Goal: Check status

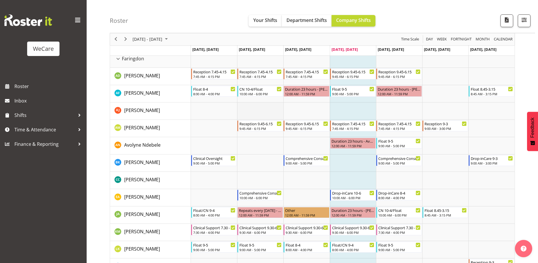
scroll to position [231, 0]
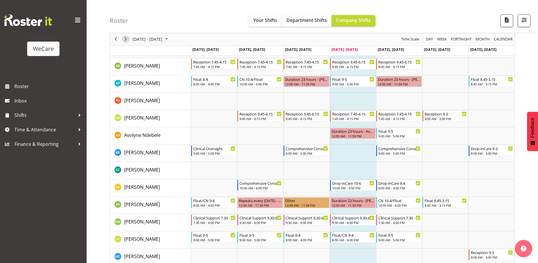
click at [127, 39] on span "Next" at bounding box center [125, 39] width 7 height 7
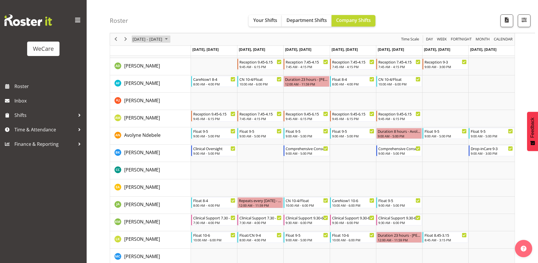
click at [170, 38] on span "September 2025" at bounding box center [166, 39] width 7 height 7
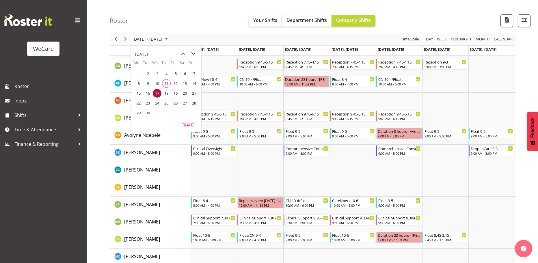
click at [191, 53] on span "next month" at bounding box center [193, 54] width 10 height 10
click at [139, 85] on span "3" at bounding box center [138, 83] width 9 height 9
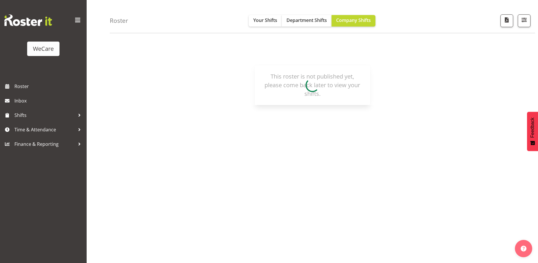
scroll to position [21, 0]
click at [119, 24] on h4 "Roster" at bounding box center [119, 20] width 18 height 7
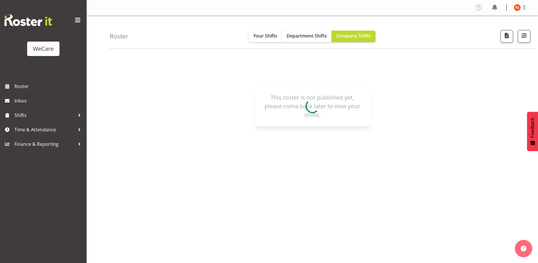
scroll to position [21, 0]
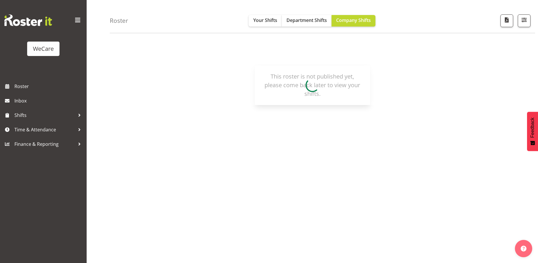
click at [120, 19] on h4 "Roster" at bounding box center [119, 20] width 18 height 7
click at [38, 91] on span "Roster" at bounding box center [48, 86] width 69 height 9
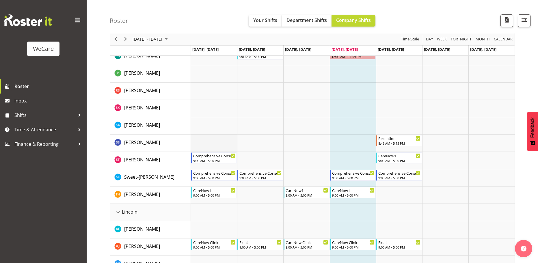
scroll to position [896, 0]
